Goal: Complete application form: Complete application form

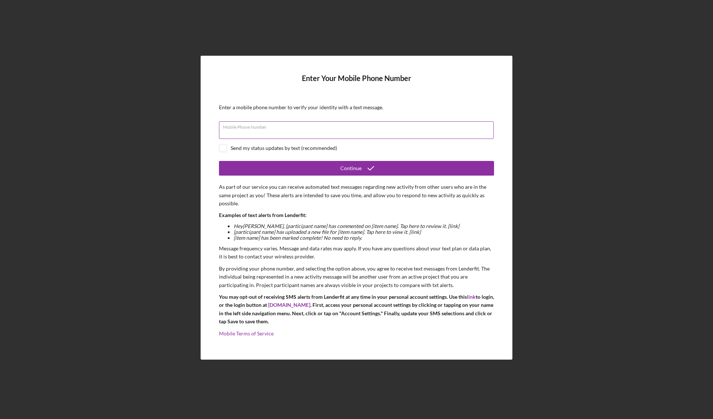
click at [278, 130] on div "Mobile Phone Number" at bounding box center [356, 130] width 275 height 18
type input "(785) 727-0575"
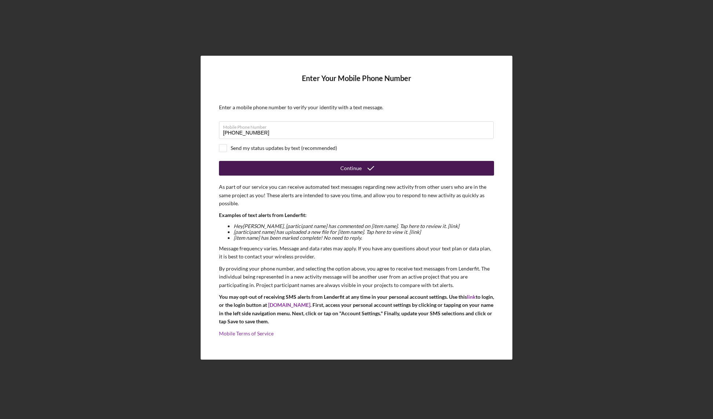
click at [285, 172] on button "Continue" at bounding box center [356, 168] width 275 height 15
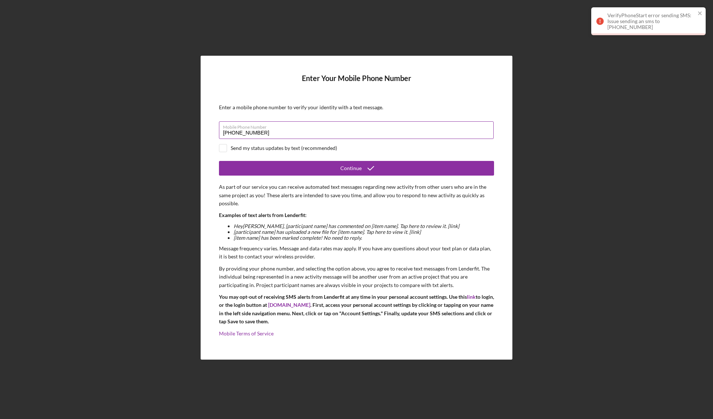
click at [270, 132] on input "(785) 727-0575" at bounding box center [356, 130] width 275 height 18
click at [266, 134] on input "(785) 727-0575" at bounding box center [356, 130] width 275 height 18
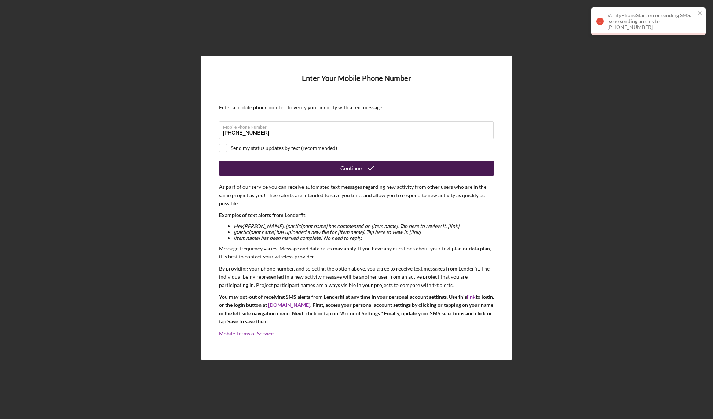
click at [294, 168] on button "Continue" at bounding box center [356, 168] width 275 height 15
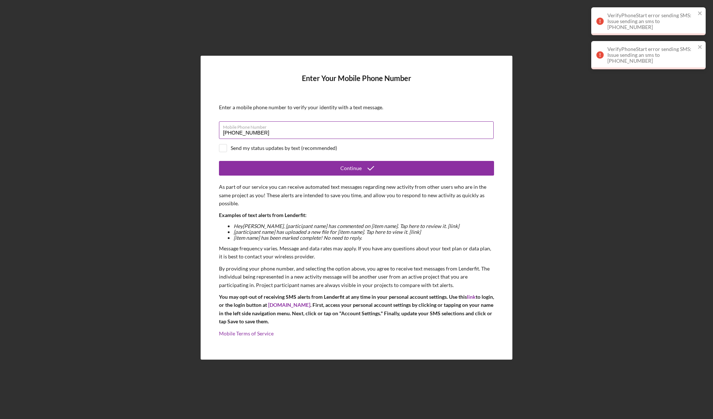
click at [265, 136] on input "(785) 727-0575" at bounding box center [356, 130] width 275 height 18
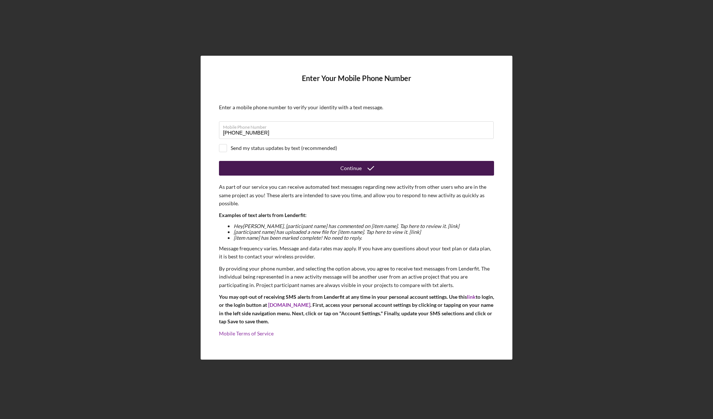
click at [350, 171] on div "Continue" at bounding box center [350, 168] width 21 height 15
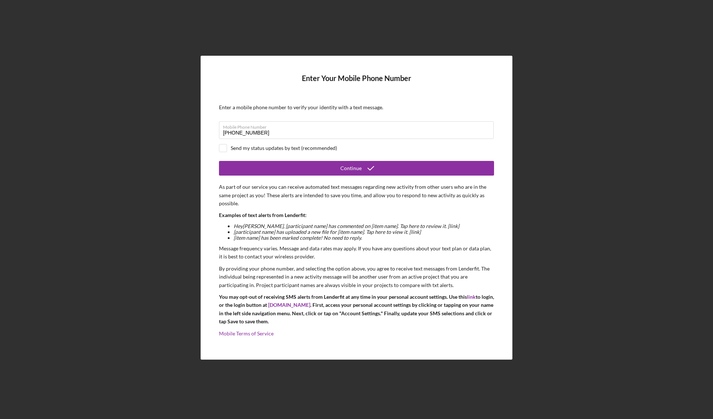
drag, startPoint x: 706, startPoint y: 415, endPoint x: 610, endPoint y: 399, distance: 97.7
click at [605, 400] on div "Enter Your Mobile Phone Number Enter a mobile phone number to verify your ident…" at bounding box center [356, 207] width 705 height 415
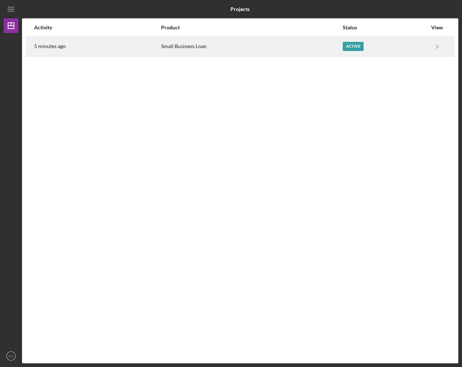
click at [364, 55] on div "Active" at bounding box center [384, 46] width 84 height 18
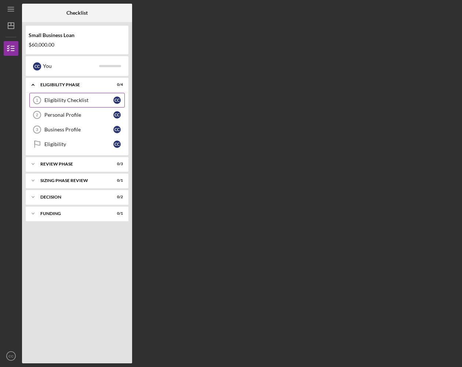
click at [80, 99] on div "Eligibility Checklist" at bounding box center [78, 100] width 69 height 6
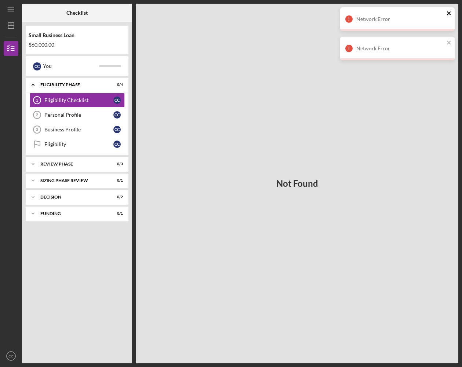
click at [449, 10] on icon "close" at bounding box center [448, 13] width 5 height 6
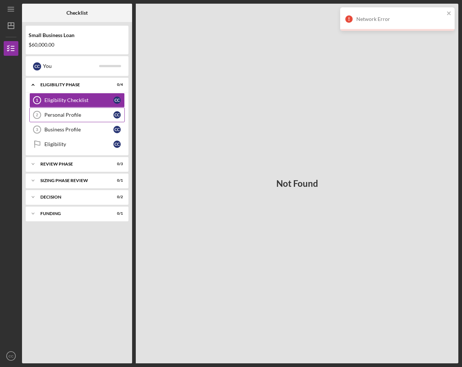
click at [51, 112] on div "Personal Profile" at bounding box center [78, 115] width 69 height 6
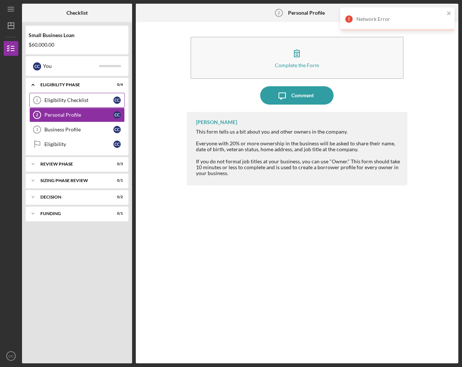
click at [78, 106] on link "Eligibility Checklist 1 Eligibility Checklist C C" at bounding box center [76, 100] width 95 height 15
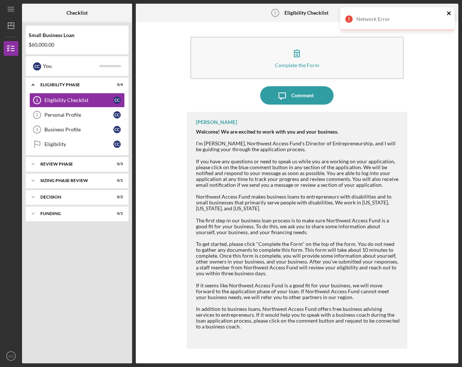
click at [447, 14] on icon "close" at bounding box center [449, 13] width 4 height 4
click at [77, 100] on div "Eligibility Checklist" at bounding box center [78, 100] width 69 height 6
click at [70, 111] on link "Personal Profile 2 Personal Profile C C" at bounding box center [76, 114] width 95 height 15
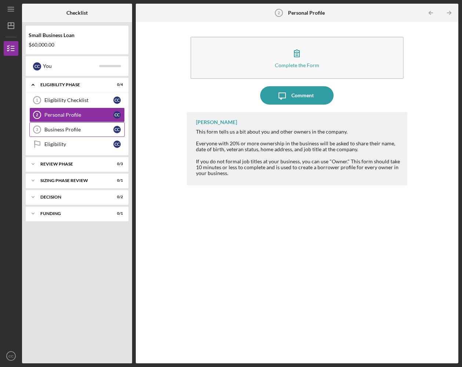
click at [64, 131] on div "Business Profile" at bounding box center [78, 129] width 69 height 6
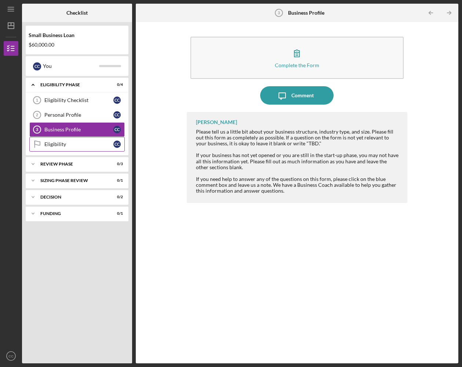
click at [61, 144] on div "Eligibility" at bounding box center [78, 144] width 69 height 6
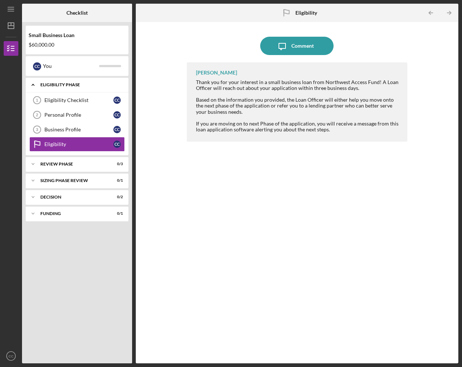
click at [67, 92] on div "Icon/Expander Eligibility Phase 0 / 4" at bounding box center [77, 84] width 103 height 15
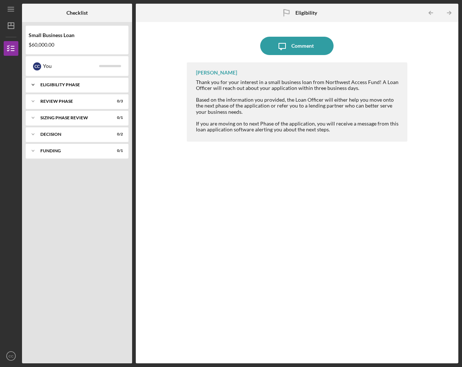
click at [58, 81] on div "Icon/Expander Eligibility Phase 0 / 4" at bounding box center [77, 84] width 103 height 15
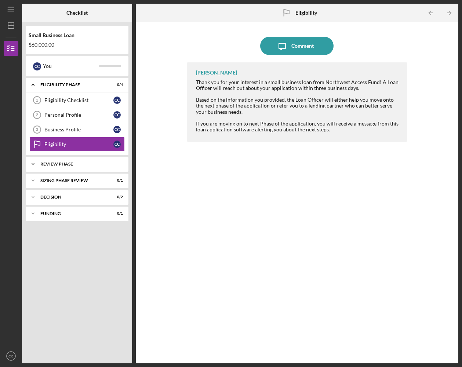
click at [64, 164] on div "REVIEW PHASE" at bounding box center [79, 164] width 79 height 4
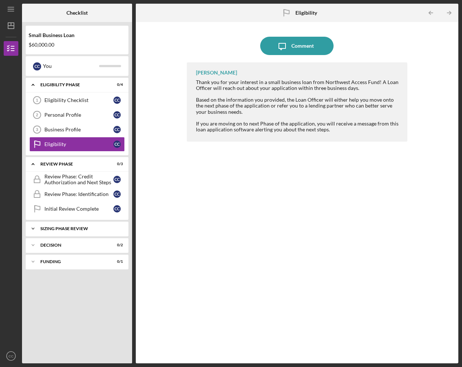
click at [66, 229] on div "Sizing Phase Review" at bounding box center [79, 228] width 79 height 4
click at [82, 265] on div "Decision" at bounding box center [79, 263] width 79 height 4
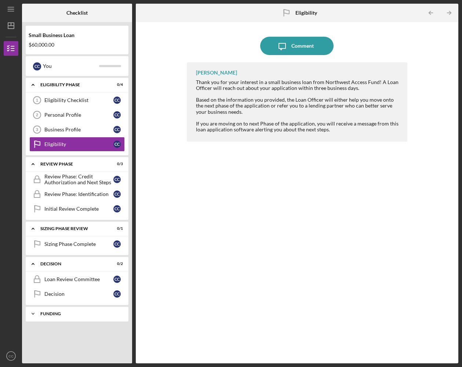
click at [53, 317] on div "Icon/Expander Funding 0 / 1" at bounding box center [77, 313] width 103 height 15
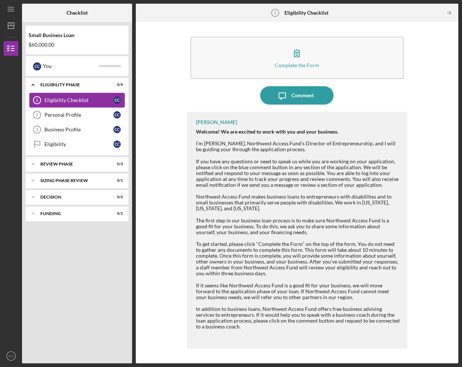
click at [80, 97] on link "Eligibility Checklist 1 Eligibility Checklist C C" at bounding box center [76, 100] width 95 height 15
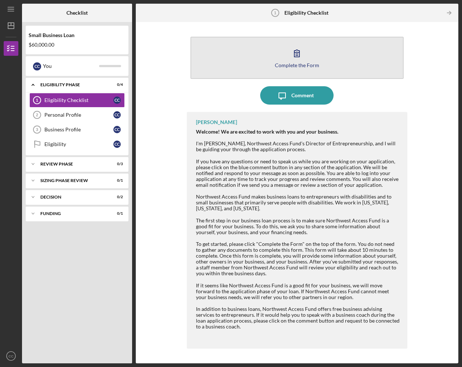
click at [305, 70] on button "Complete the Form Form" at bounding box center [296, 58] width 213 height 42
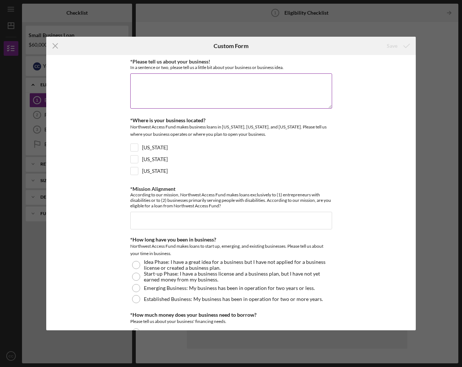
click at [179, 79] on textarea "*Please tell us about your business!" at bounding box center [231, 90] width 202 height 35
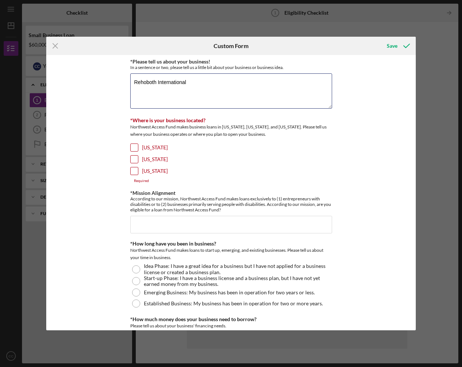
drag, startPoint x: 212, startPoint y: 88, endPoint x: 94, endPoint y: 73, distance: 119.0
click at [94, 73] on div "*Please tell us about your business! In a sentence or two, please tell us a lit…" at bounding box center [230, 192] width 369 height 275
type textarea "Already applied"
click at [133, 160] on input "Washington" at bounding box center [134, 158] width 7 height 7
checkbox input "true"
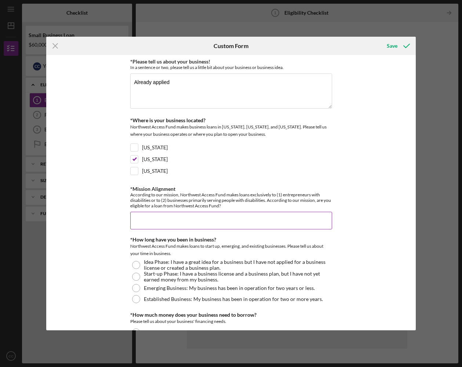
click at [148, 218] on input "*Mission Alignment" at bounding box center [231, 221] width 202 height 18
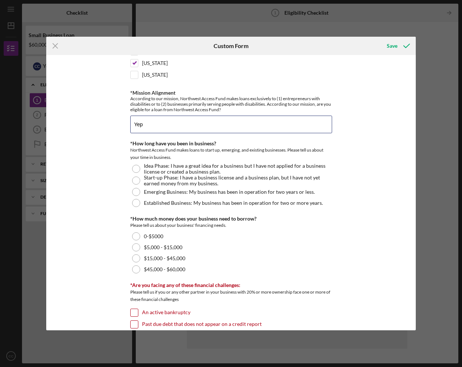
scroll to position [204, 0]
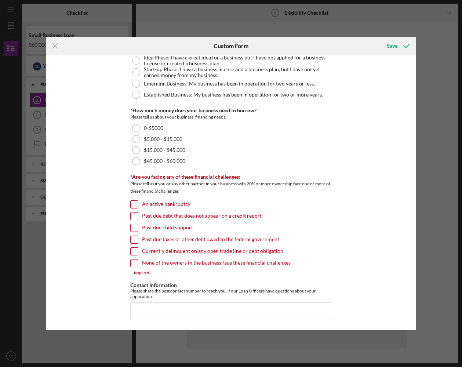
type input "Yep"
click at [131, 261] on input "None of the owners in the business face these financial challenges" at bounding box center [134, 262] width 7 height 7
checkbox input "true"
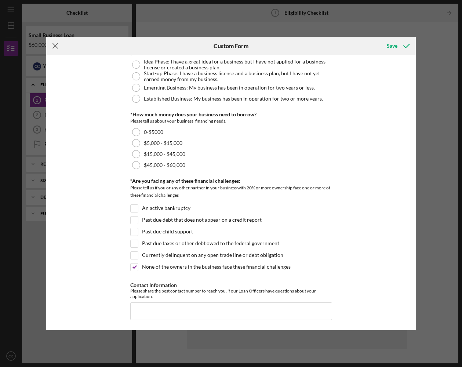
click at [60, 47] on icon "Icon/Menu Close" at bounding box center [55, 46] width 18 height 18
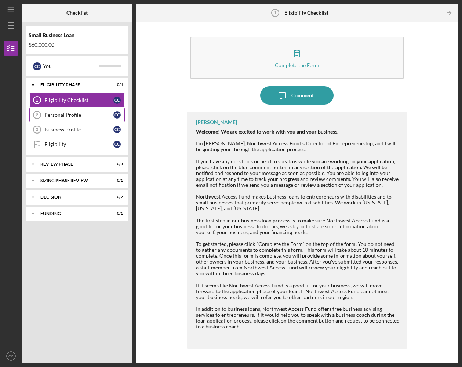
click at [74, 115] on div "Personal Profile" at bounding box center [78, 115] width 69 height 6
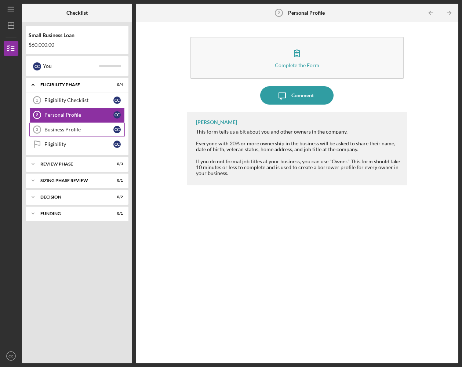
click at [82, 129] on div "Business Profile" at bounding box center [78, 129] width 69 height 6
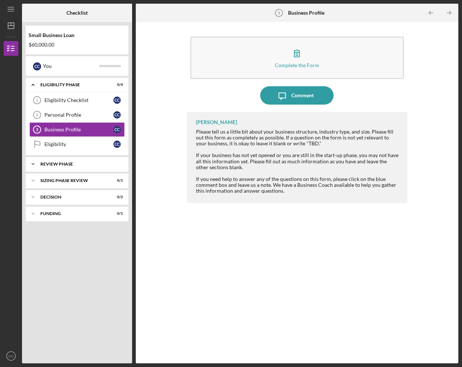
click at [41, 166] on div "Icon/Expander REVIEW PHASE 0 / 3" at bounding box center [77, 164] width 103 height 15
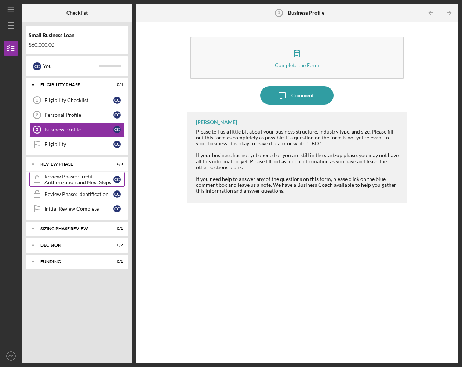
click at [72, 183] on div "Review Phase: Credit Authorization and Next Steps" at bounding box center [78, 179] width 69 height 12
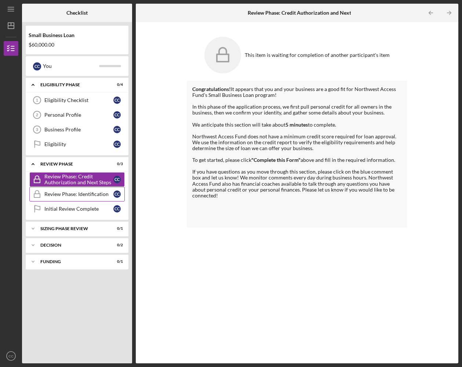
click at [57, 199] on link "Review Phase: Identification Review Phase: Identification C C" at bounding box center [76, 194] width 95 height 15
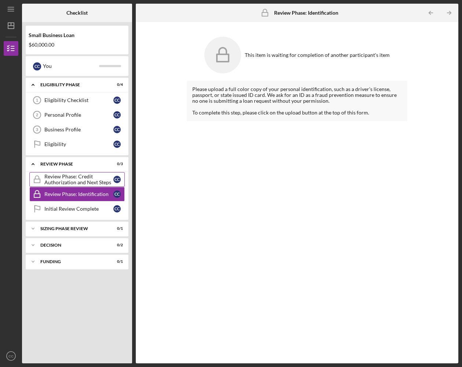
click at [74, 185] on div "Review Phase: Credit Authorization and Next Steps" at bounding box center [78, 179] width 69 height 12
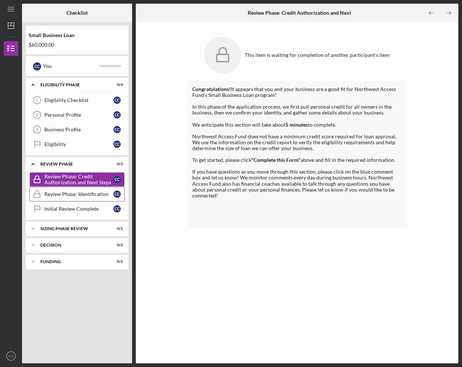
click at [69, 192] on div "Review Phase: Identification" at bounding box center [78, 194] width 69 height 6
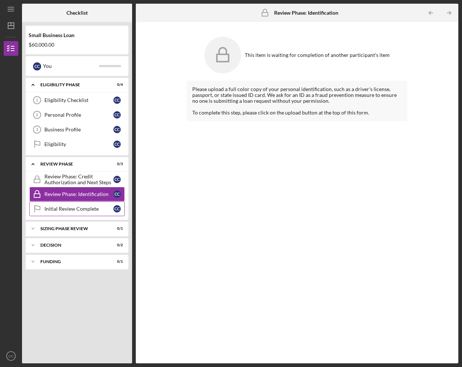
click at [68, 208] on div "Initial Review Complete" at bounding box center [78, 209] width 69 height 6
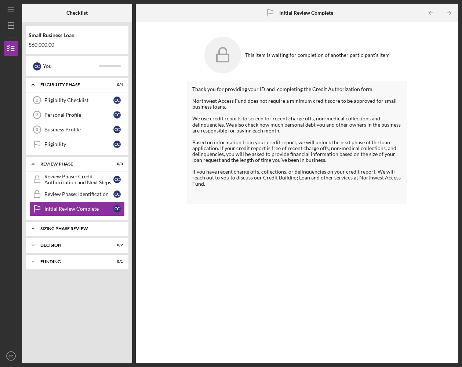
click at [29, 228] on icon "Icon/Expander" at bounding box center [33, 228] width 15 height 15
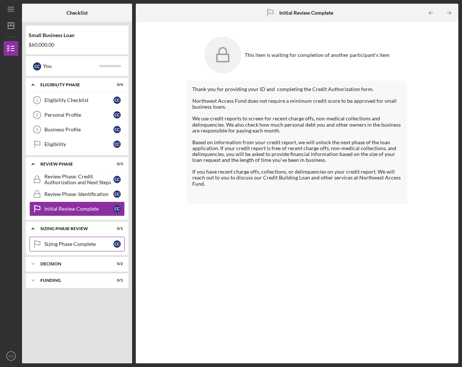
click at [64, 244] on div "Sizing Phase Complete" at bounding box center [78, 244] width 69 height 6
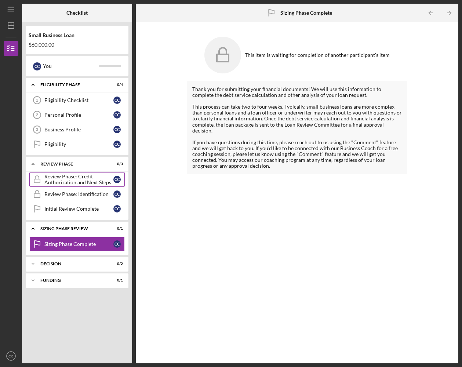
click at [55, 177] on div "Review Phase: Credit Authorization and Next Steps" at bounding box center [78, 179] width 69 height 12
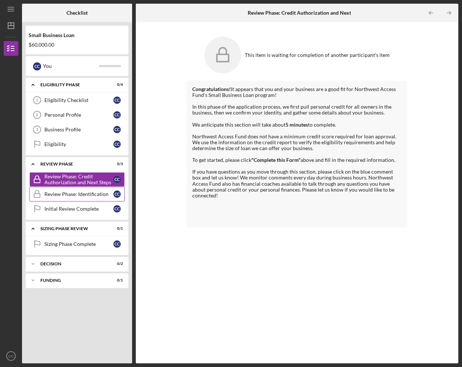
click at [58, 198] on link "Review Phase: Identification Review Phase: Identification C C" at bounding box center [76, 194] width 95 height 15
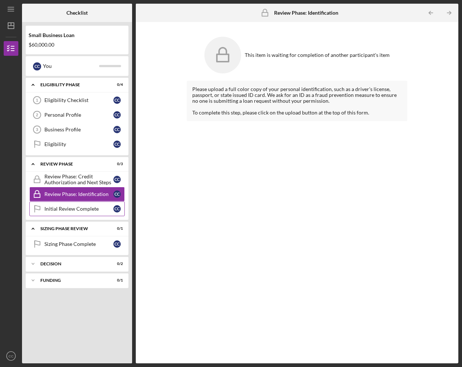
click at [59, 209] on div "Initial Review Complete" at bounding box center [78, 209] width 69 height 6
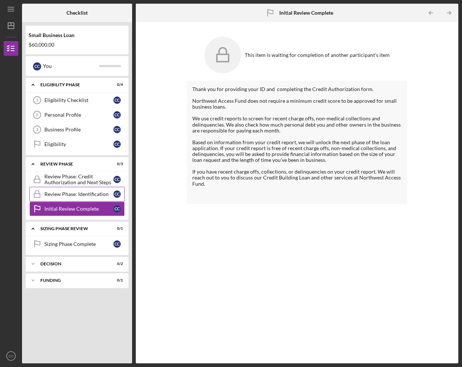
click at [60, 192] on div "Review Phase: Identification" at bounding box center [78, 194] width 69 height 6
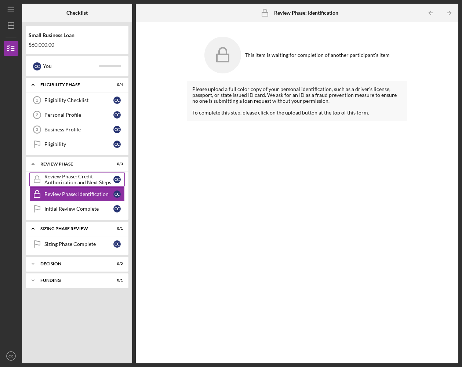
click at [60, 176] on div "Review Phase: Credit Authorization and Next Steps" at bounding box center [78, 179] width 69 height 12
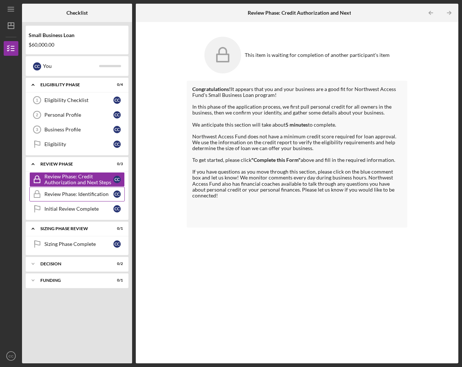
click at [63, 194] on div "Review Phase: Identification" at bounding box center [78, 194] width 69 height 6
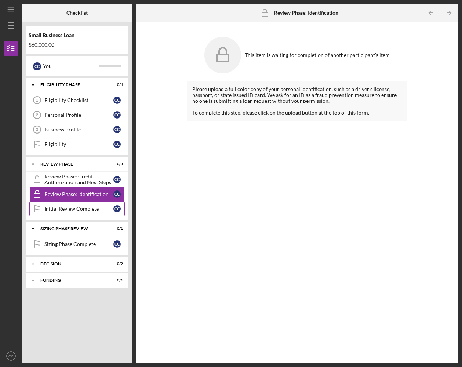
click at [66, 207] on div "Initial Review Complete" at bounding box center [78, 209] width 69 height 6
